Goal: Task Accomplishment & Management: Use online tool/utility

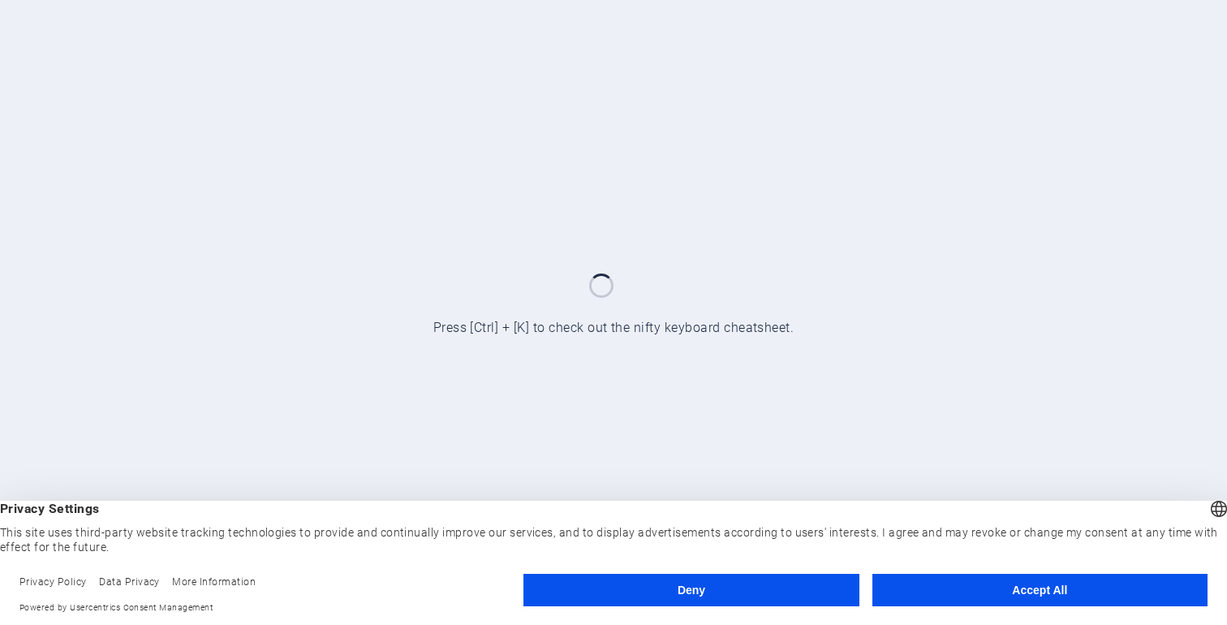
click at [1040, 587] on button "Accept All" at bounding box center [1039, 590] width 335 height 32
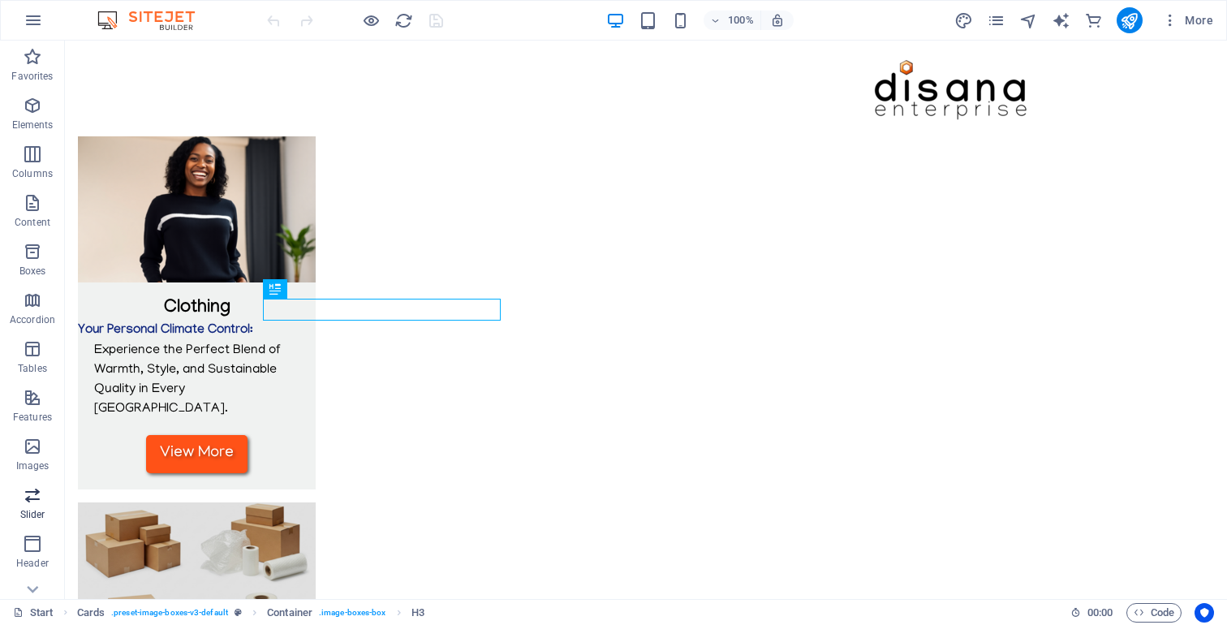
scroll to position [221, 0]
click at [33, 569] on icon "button" at bounding box center [32, 565] width 19 height 19
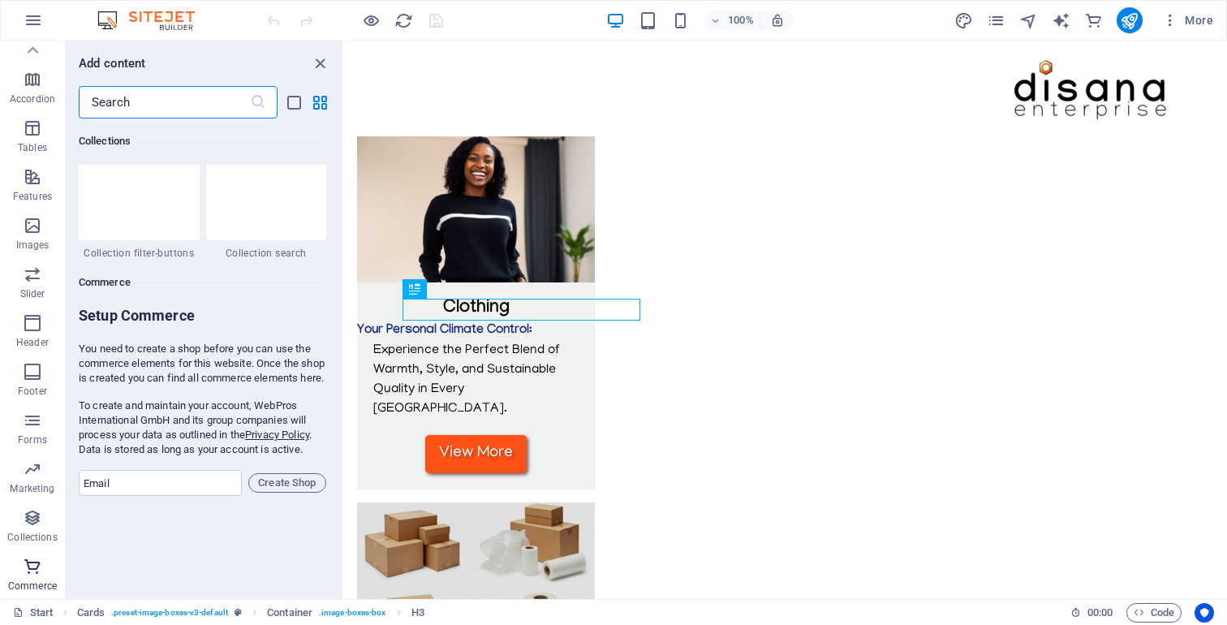
scroll to position [15633, 0]
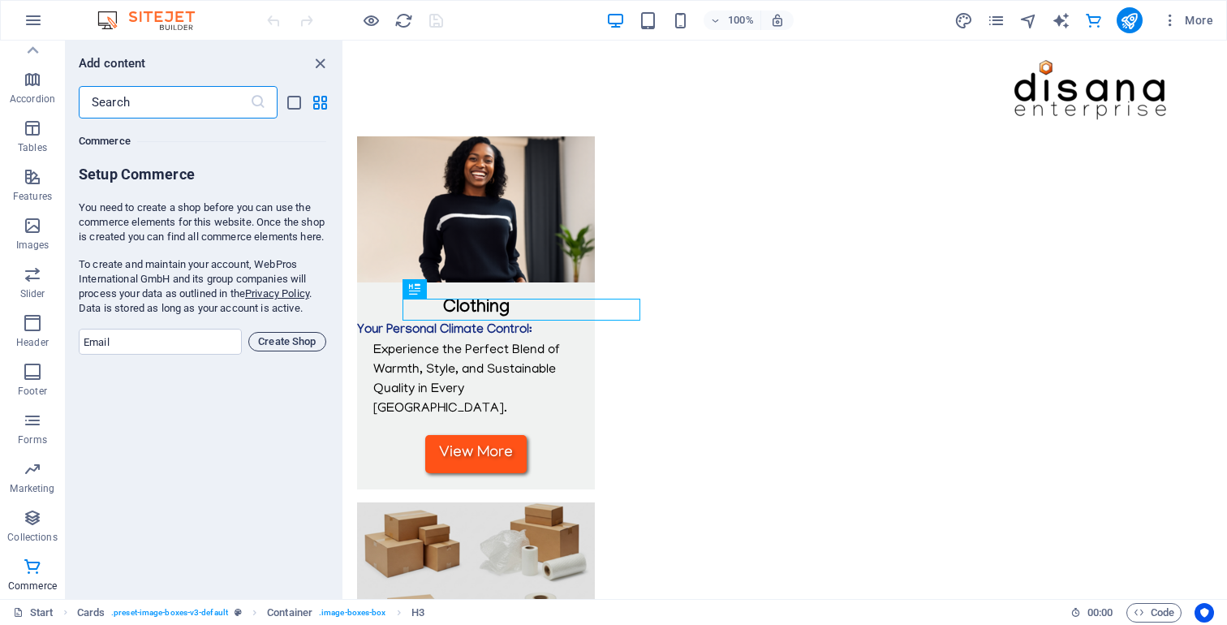
click at [285, 351] on span "Create Shop" at bounding box center [287, 341] width 63 height 19
click at [149, 353] on input "email" at bounding box center [160, 342] width 163 height 26
type input "[EMAIL_ADDRESS][DOMAIN_NAME]"
click at [286, 351] on span "Create Shop" at bounding box center [287, 341] width 63 height 19
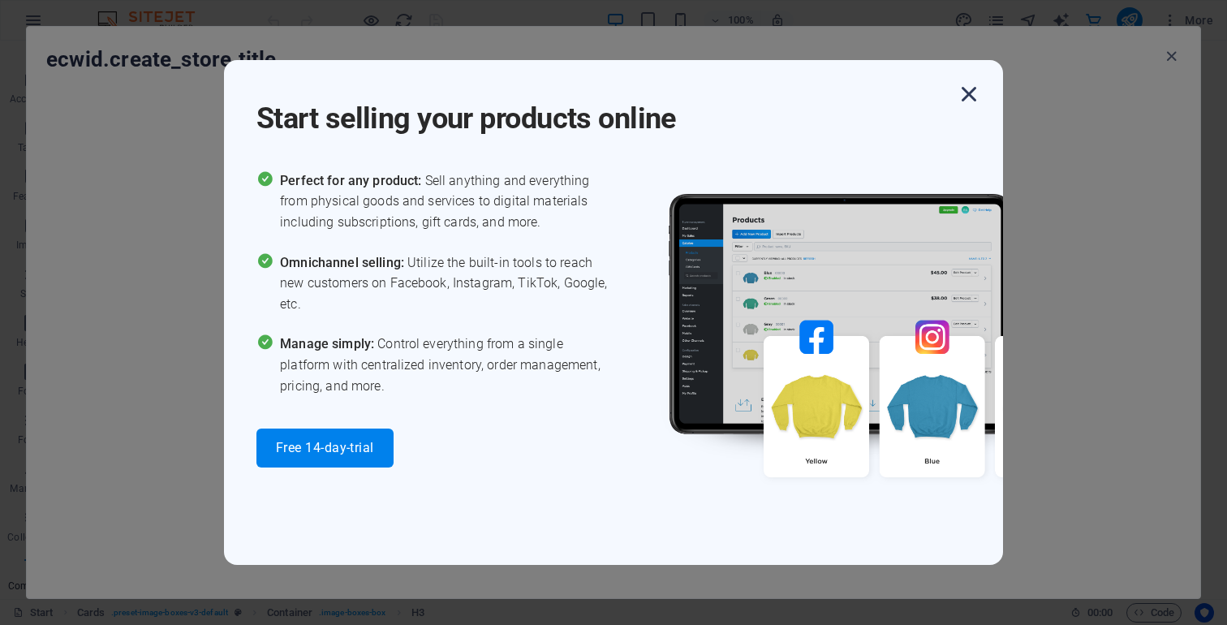
click at [967, 94] on icon "button" at bounding box center [968, 93] width 29 height 29
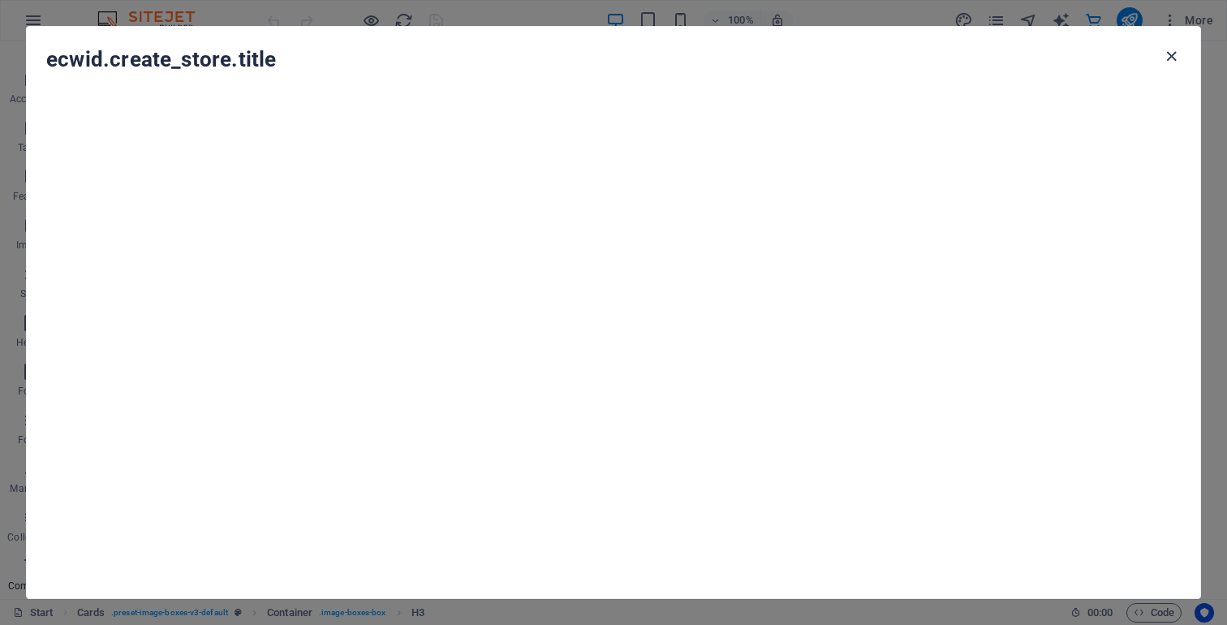
click at [1171, 57] on icon "button" at bounding box center [1171, 56] width 19 height 19
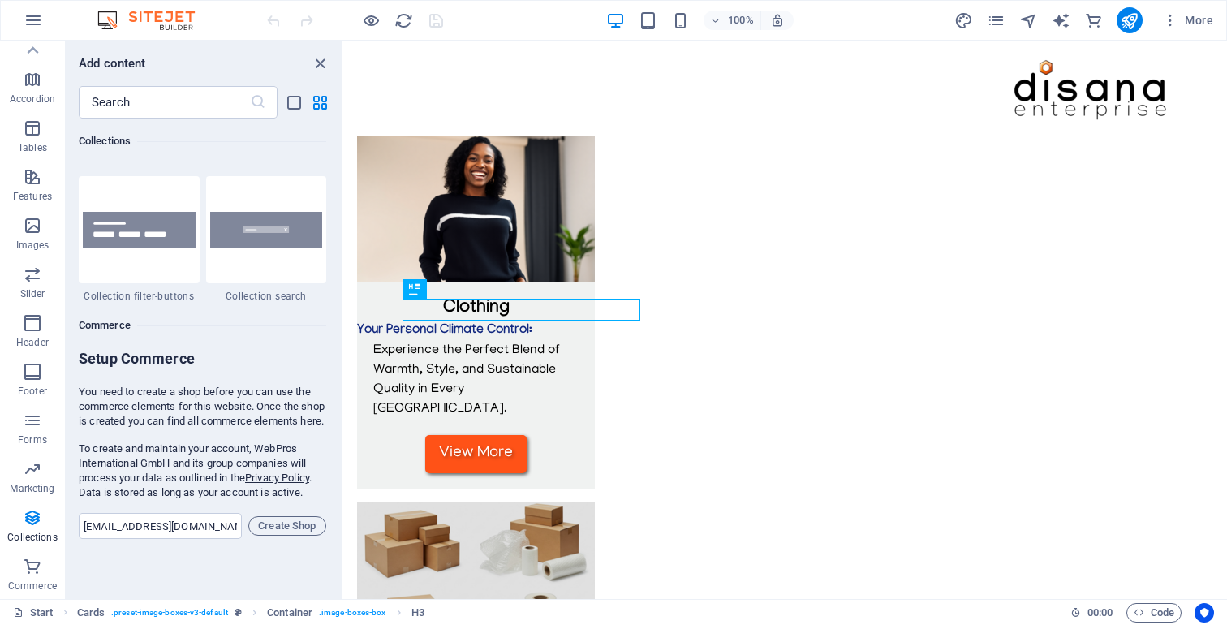
scroll to position [15440, 0]
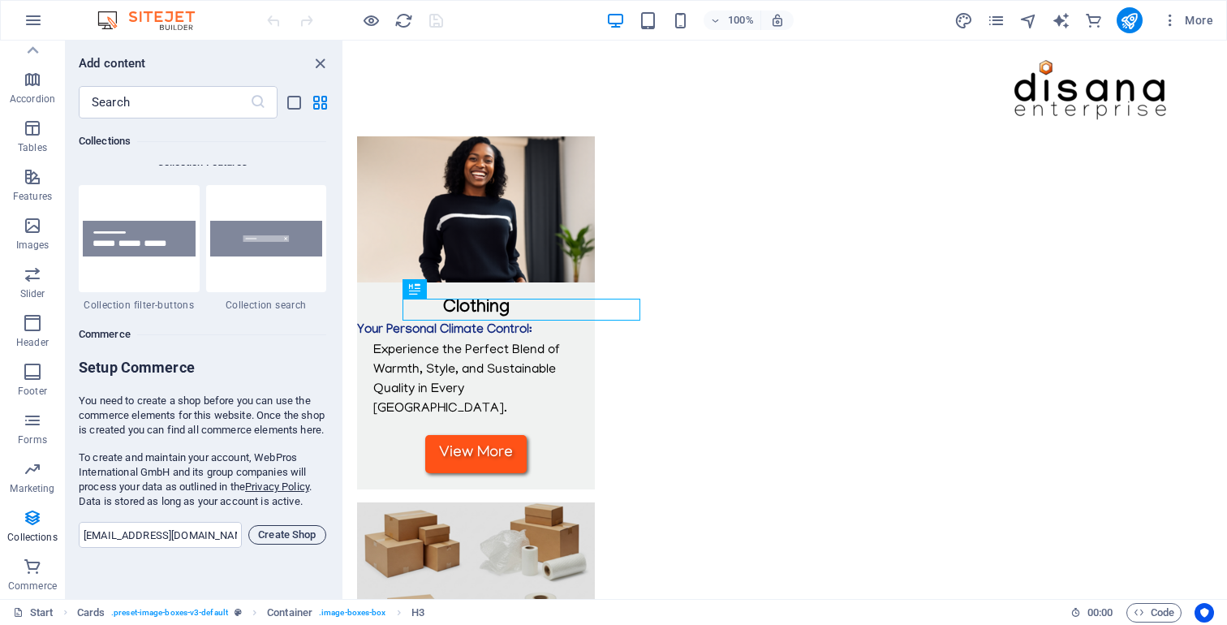
click at [287, 544] on span "Create Shop" at bounding box center [287, 534] width 63 height 19
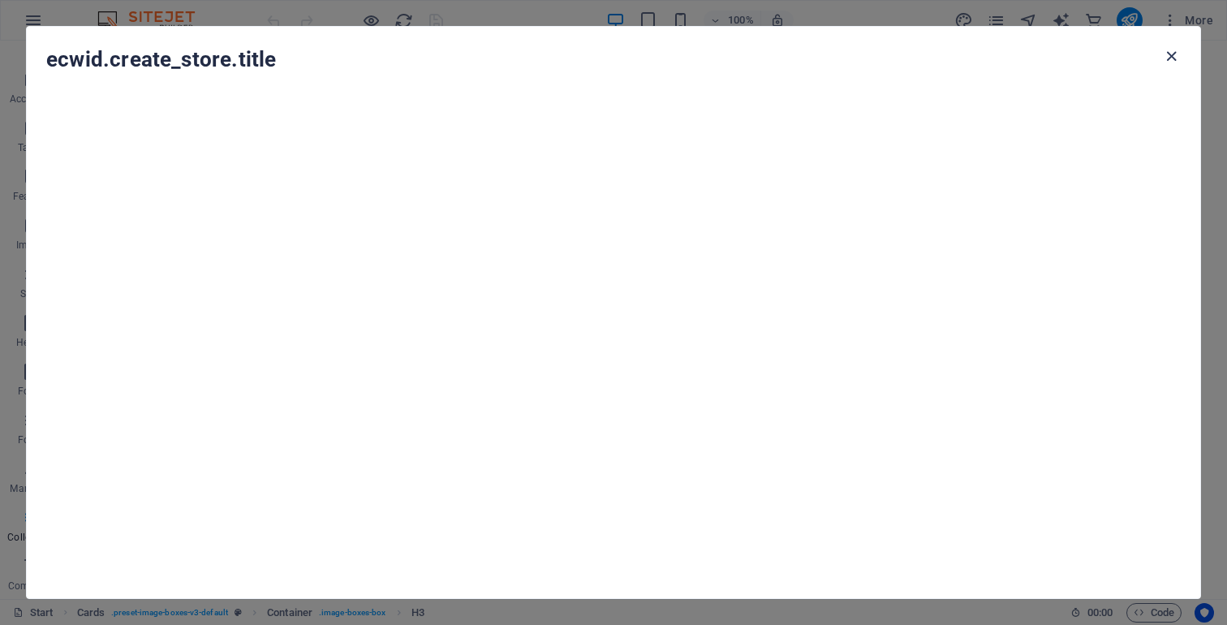
click at [1176, 49] on icon "button" at bounding box center [1171, 56] width 19 height 19
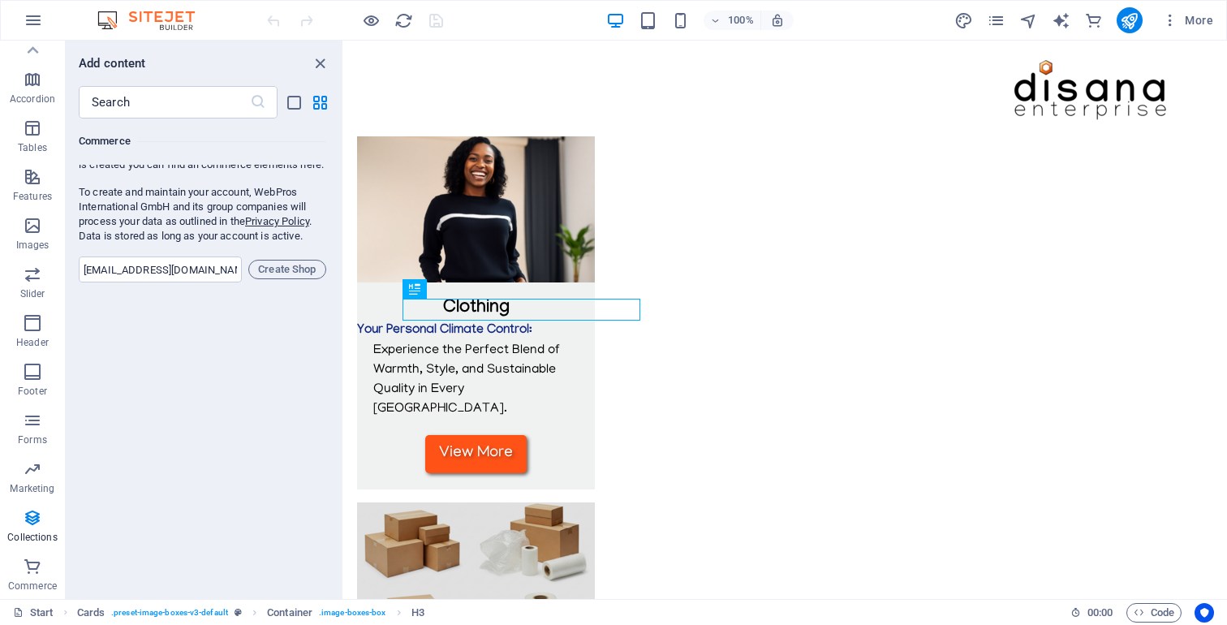
scroll to position [15798, 0]
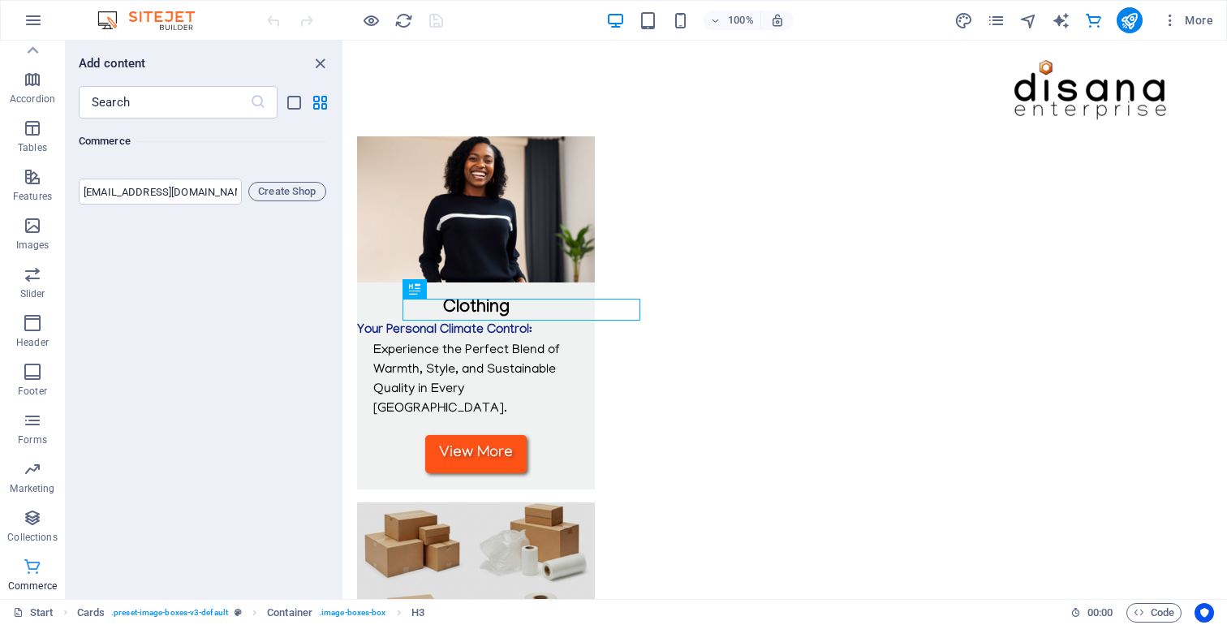
click at [32, 569] on icon "button" at bounding box center [32, 565] width 19 height 19
click at [31, 514] on icon "button" at bounding box center [32, 517] width 19 height 19
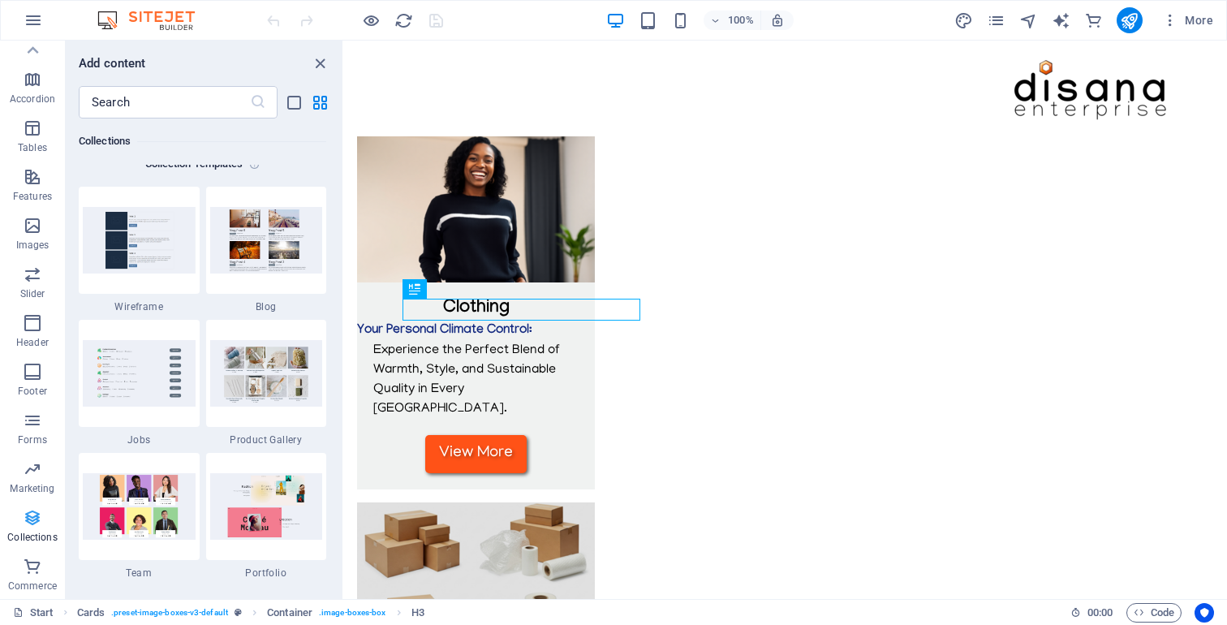
scroll to position [14850, 0]
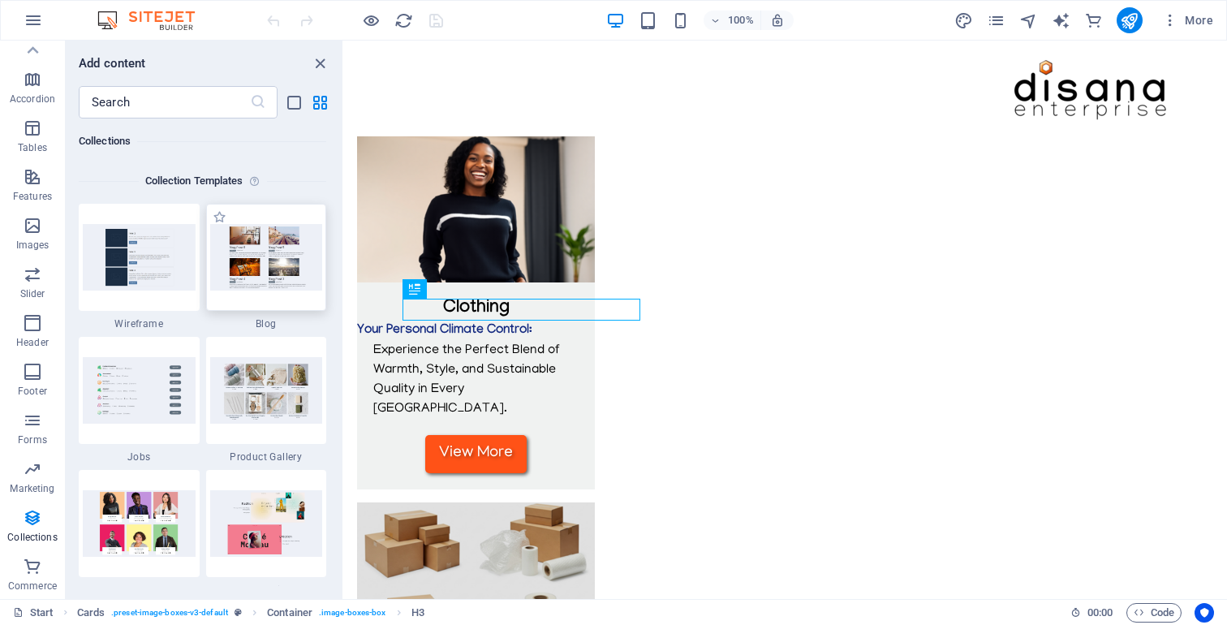
click at [267, 273] on img at bounding box center [266, 257] width 113 height 66
click at [253, 390] on img at bounding box center [266, 390] width 113 height 66
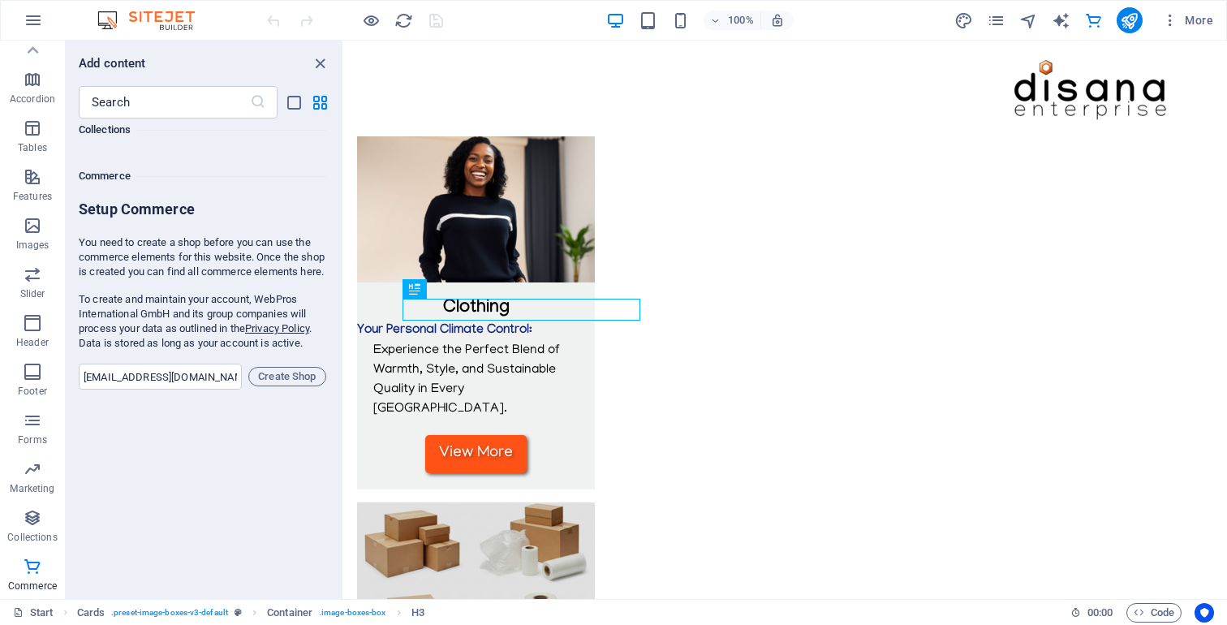
scroll to position [15642, 0]
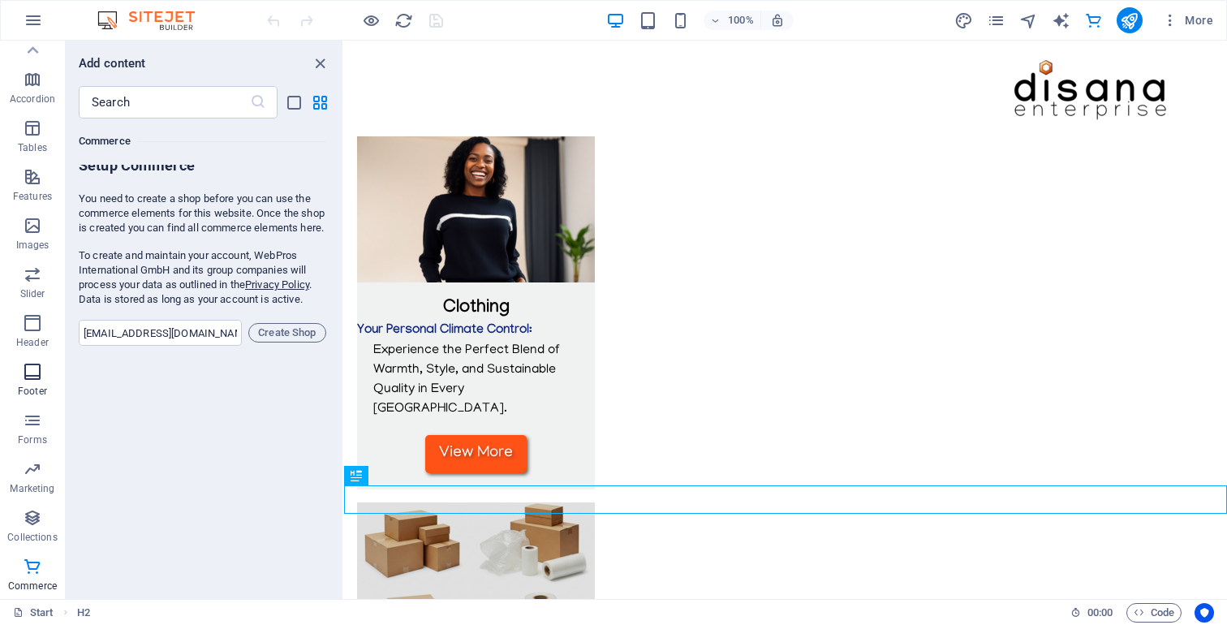
click at [29, 376] on icon "button" at bounding box center [32, 371] width 19 height 19
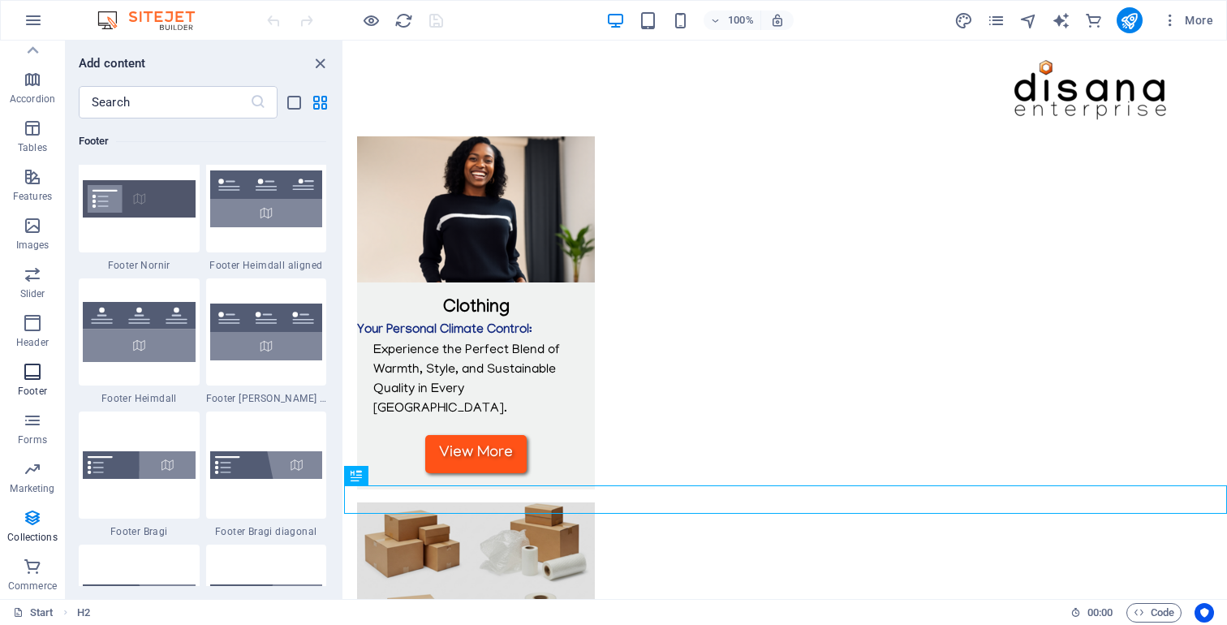
scroll to position [10740, 0]
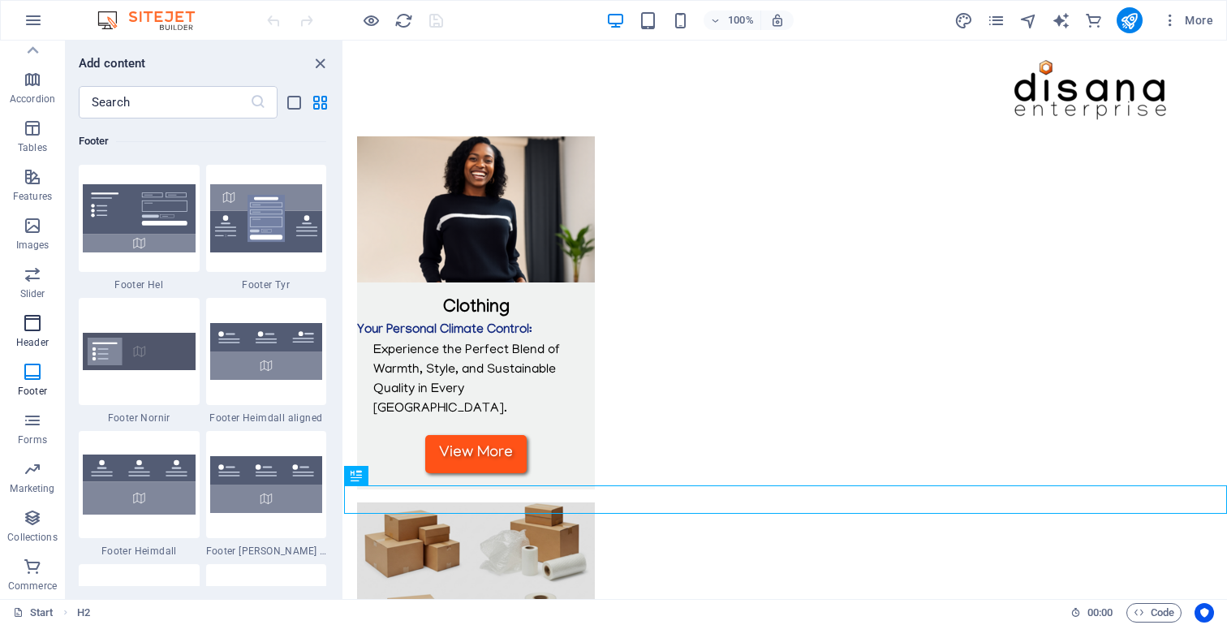
click at [32, 322] on icon "button" at bounding box center [32, 322] width 19 height 19
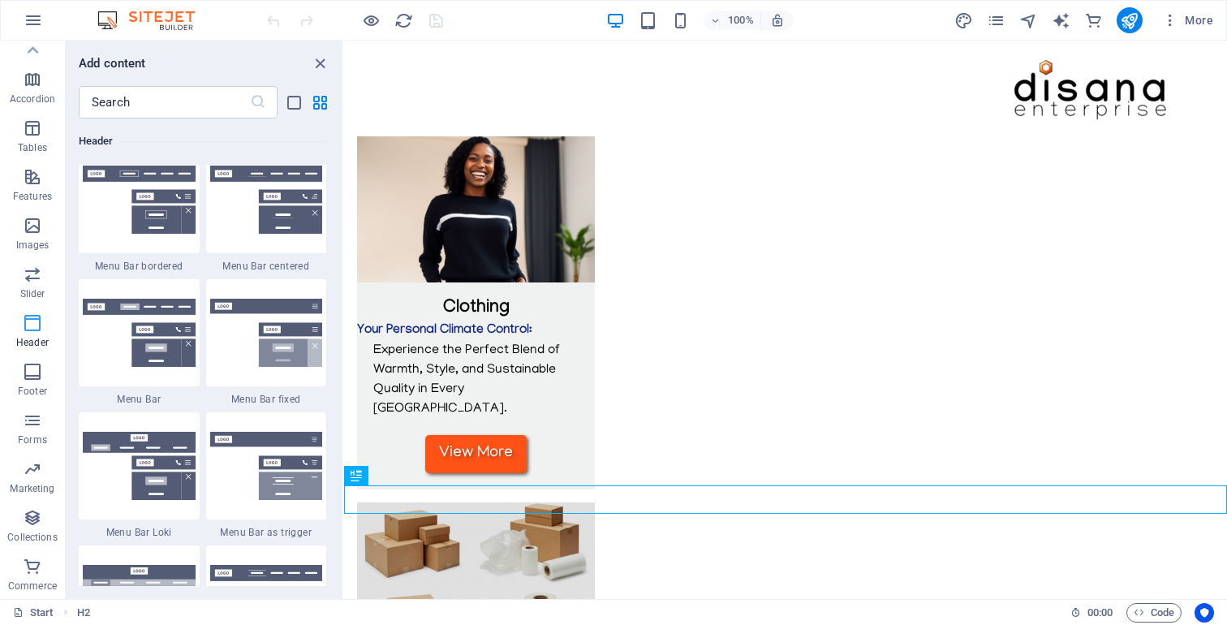
scroll to position [9769, 0]
